Goal: Information Seeking & Learning: Learn about a topic

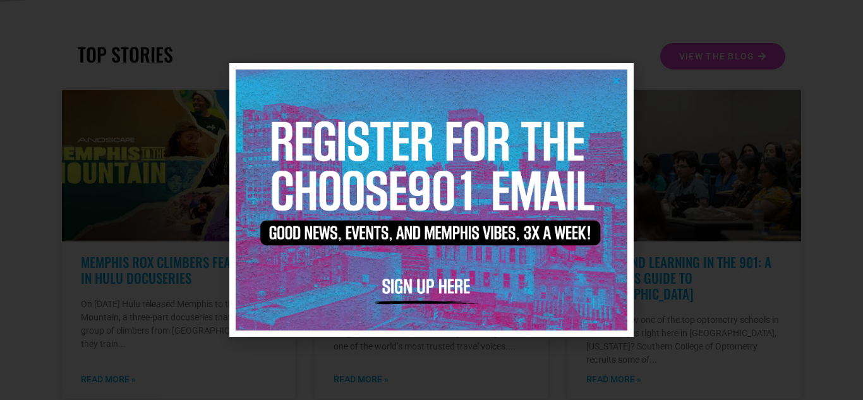
scroll to position [269, 0]
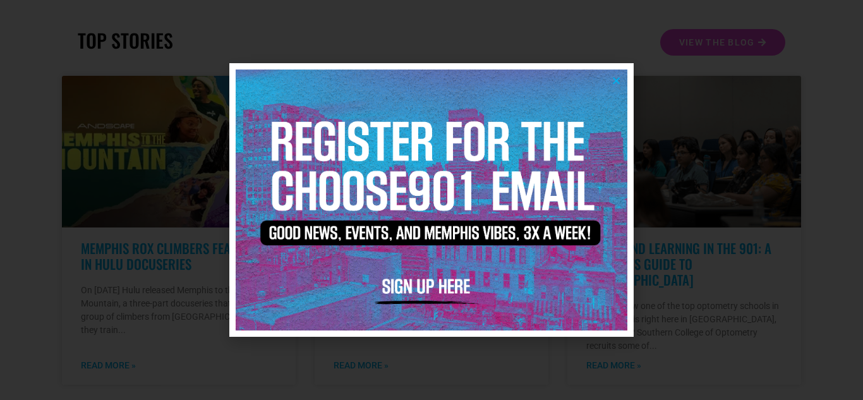
click at [612, 81] on icon "Close" at bounding box center [615, 80] width 9 height 9
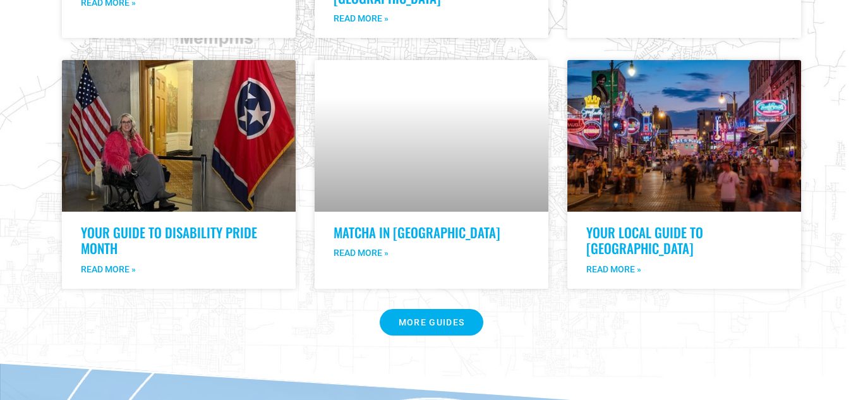
scroll to position [2411, 0]
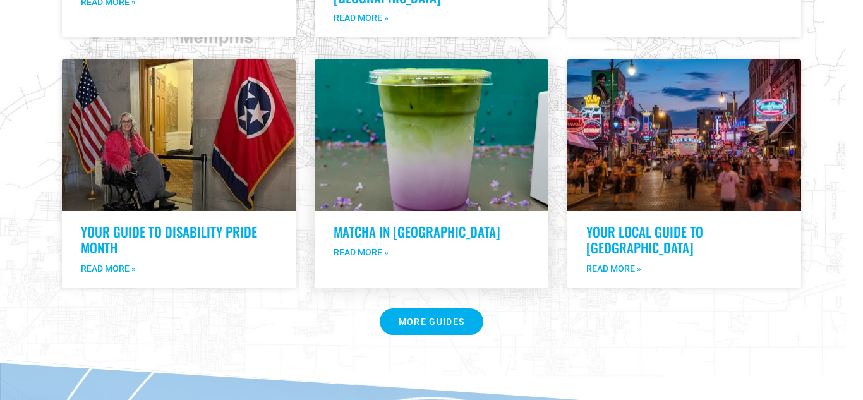
click at [375, 166] on div "Matcha in Memphis Read More »" at bounding box center [432, 173] width 234 height 228
click at [373, 222] on link "Matcha in Memphis" at bounding box center [417, 232] width 167 height 20
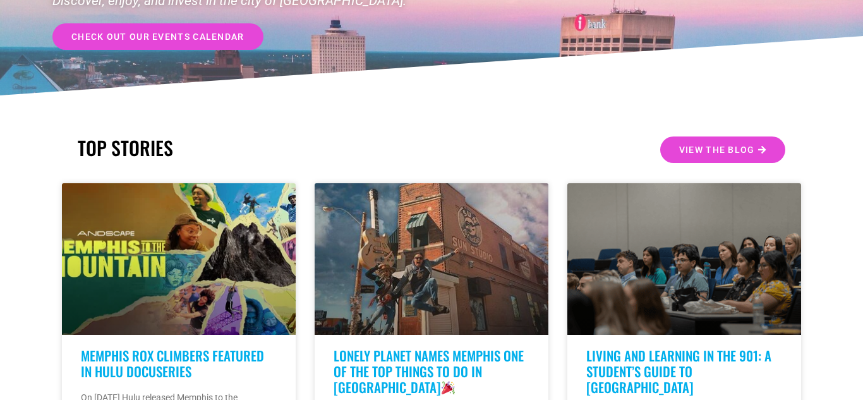
scroll to position [0, 0]
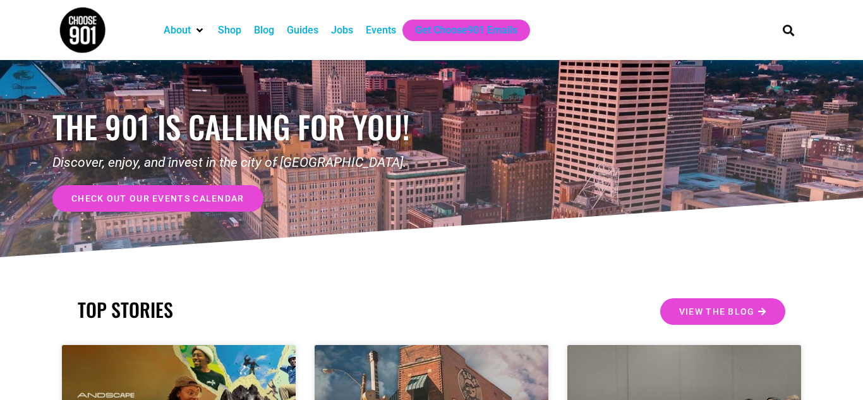
click at [302, 32] on div "Guides" at bounding box center [303, 30] width 32 height 15
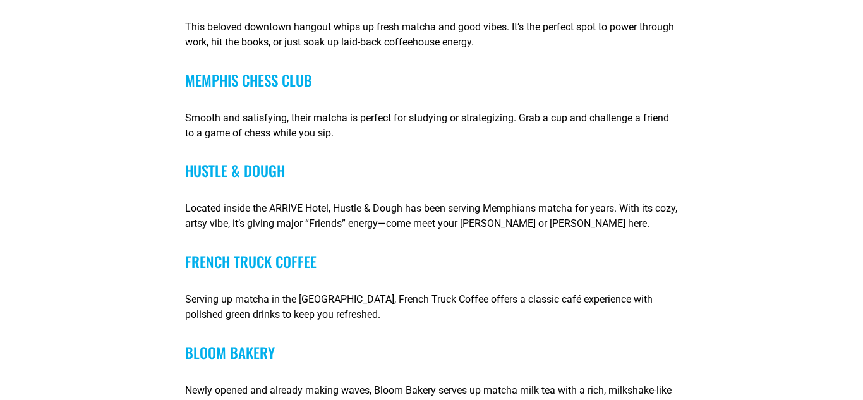
scroll to position [1639, 0]
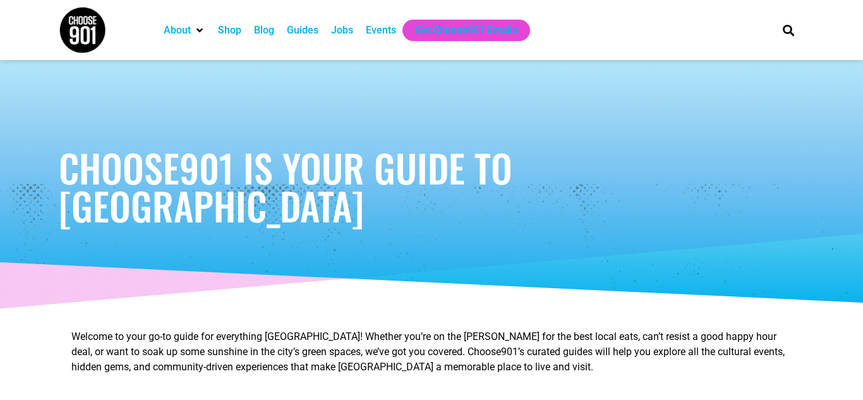
click at [386, 29] on div "Events" at bounding box center [381, 30] width 30 height 15
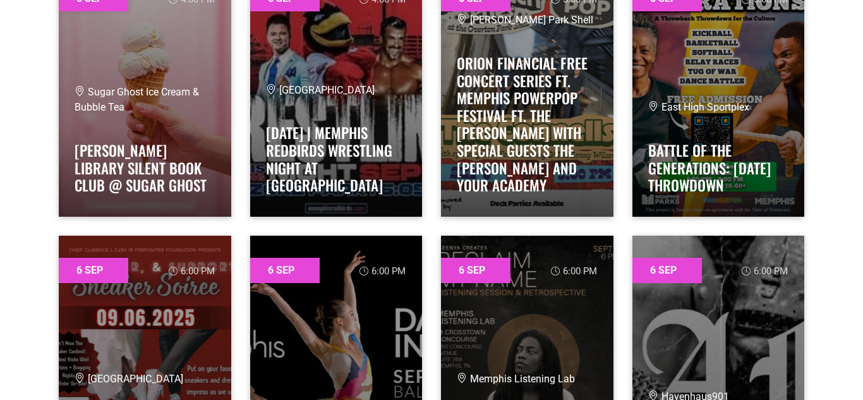
scroll to position [4616, 0]
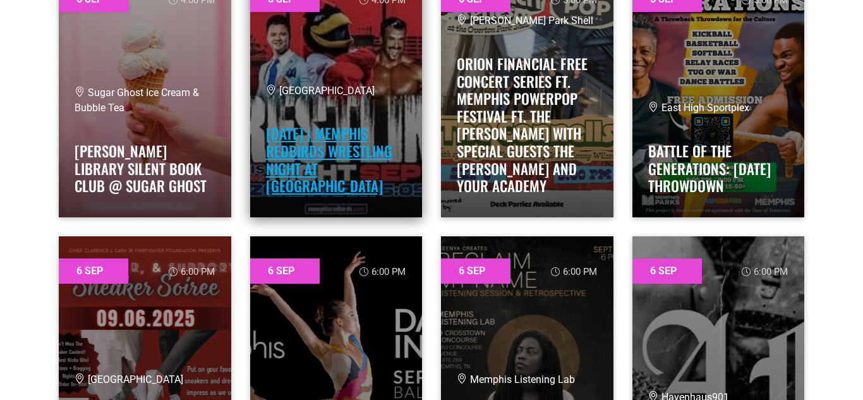
click at [291, 154] on link "[DATE] | Memphis Redbirds Wrestling Night at [GEOGRAPHIC_DATA]" at bounding box center [329, 160] width 126 height 74
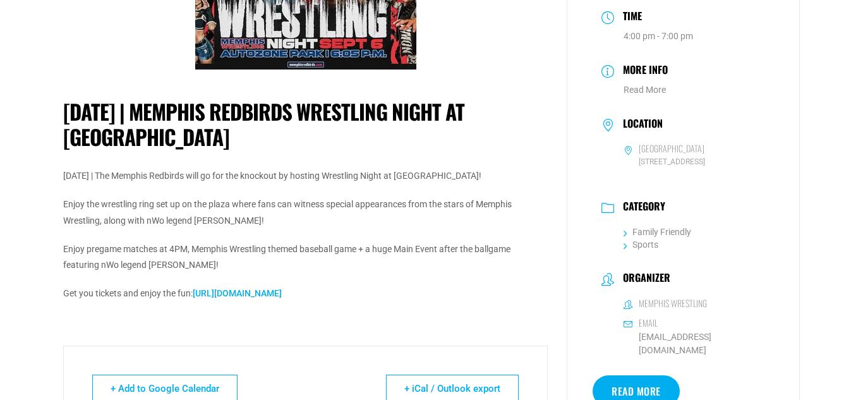
scroll to position [160, 0]
